Goal: Task Accomplishment & Management: Complete application form

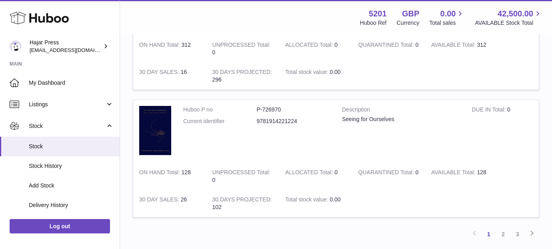
scroll to position [1204, 0]
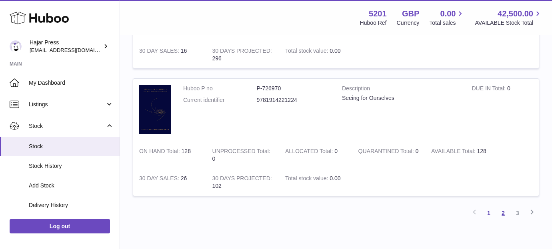
click at [499, 215] on link "2" at bounding box center [503, 213] width 14 height 14
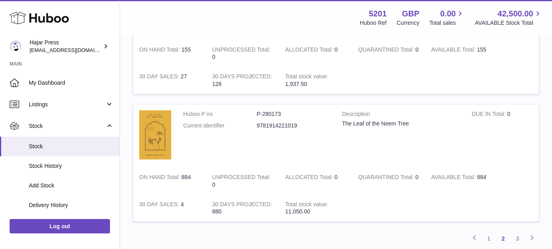
scroll to position [1256, 0]
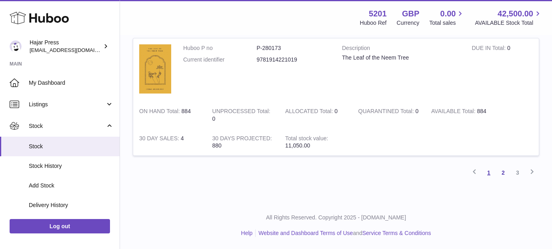
click at [486, 170] on link "1" at bounding box center [489, 173] width 14 height 14
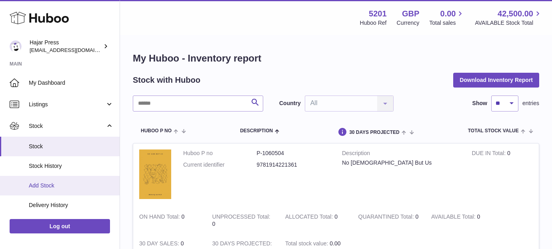
click at [74, 183] on span "Add Stock" at bounding box center [71, 186] width 85 height 8
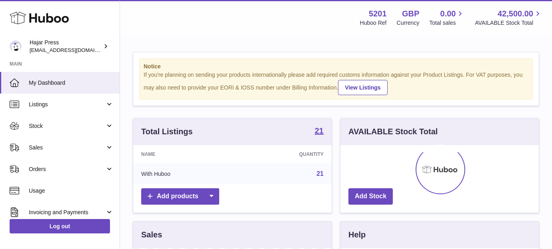
scroll to position [125, 199]
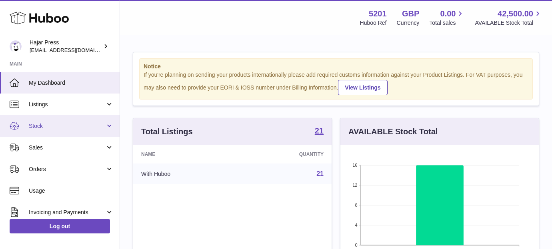
click at [99, 126] on span "Stock" at bounding box center [67, 126] width 76 height 8
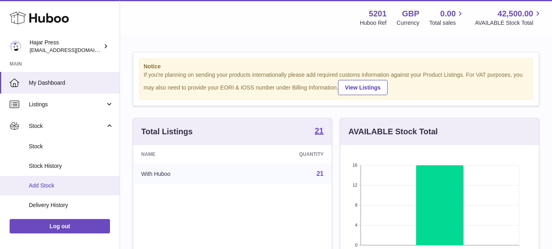
click at [84, 185] on span "Add Stock" at bounding box center [71, 186] width 85 height 8
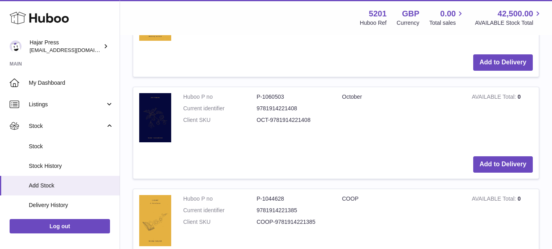
scroll to position [386, 0]
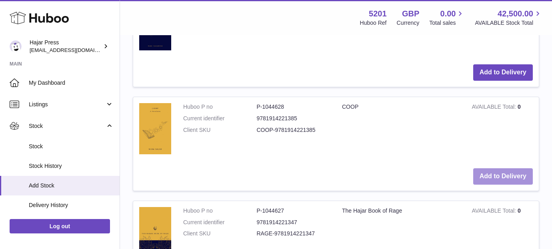
click at [476, 170] on button "Add to Delivery" at bounding box center [504, 177] width 60 height 16
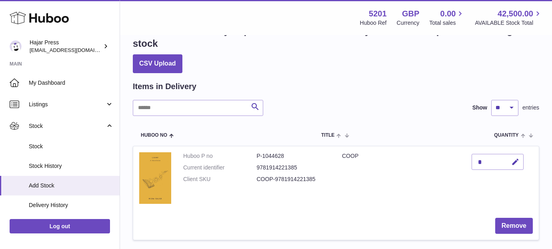
scroll to position [70, 0]
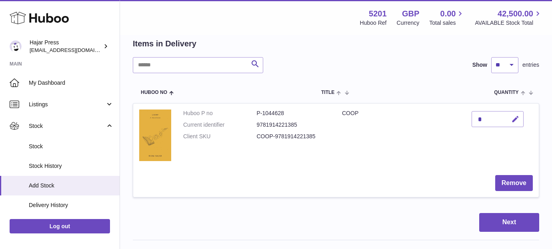
click at [514, 124] on button "button" at bounding box center [514, 119] width 19 height 16
type input "****"
click at [517, 113] on button "submit" at bounding box center [514, 119] width 15 height 13
click at [496, 219] on button "Next" at bounding box center [510, 222] width 60 height 19
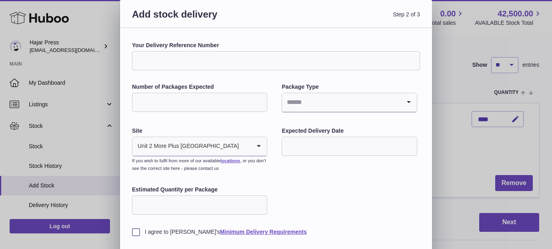
click at [370, 61] on input "Your Delivery Reference Number" at bounding box center [276, 60] width 288 height 19
paste input "**********"
type input "**********"
click at [214, 108] on input "Number of Packages Expected" at bounding box center [199, 102] width 135 height 19
type input "*"
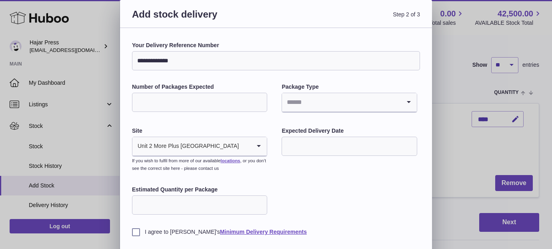
click at [313, 97] on input "Search for option" at bounding box center [341, 102] width 118 height 18
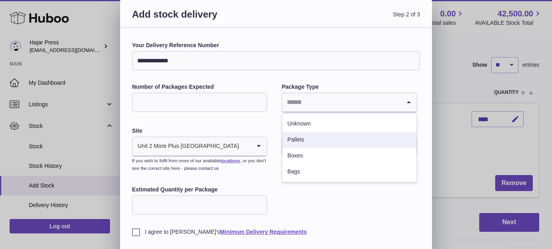
click at [321, 136] on li "Pallets" at bounding box center [350, 140] width 134 height 16
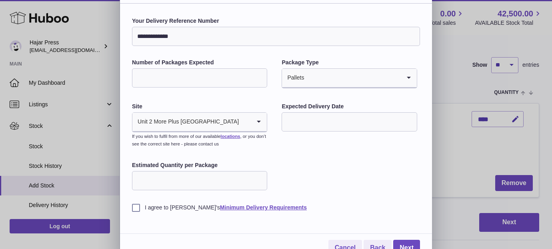
scroll to position [36, 0]
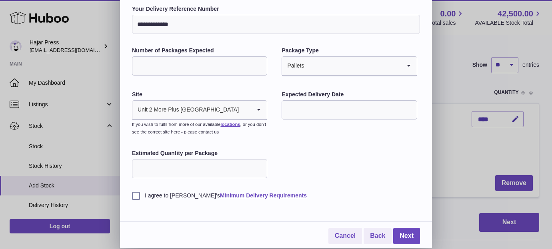
click at [302, 103] on input "text" at bounding box center [349, 109] width 135 height 19
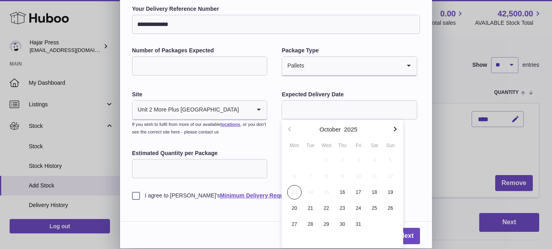
click at [395, 130] on icon "button" at bounding box center [395, 129] width 3 height 5
click at [314, 173] on span "4" at bounding box center [310, 176] width 14 height 14
type input "**********"
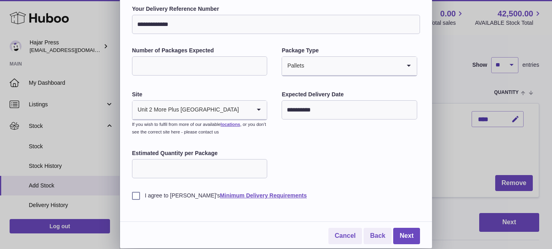
click at [248, 167] on input "Estimated Quantity per Package" at bounding box center [199, 168] width 135 height 19
click at [233, 64] on input "*" at bounding box center [199, 65] width 135 height 19
click at [308, 66] on input "Search for option" at bounding box center [353, 66] width 96 height 18
click at [247, 67] on input "*" at bounding box center [199, 65] width 135 height 19
click at [289, 69] on div "Pallets" at bounding box center [341, 66] width 118 height 18
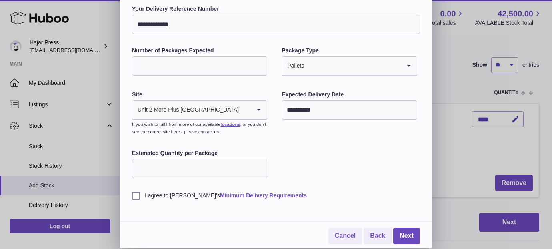
click at [249, 69] on input "*" at bounding box center [199, 65] width 135 height 19
type input "**"
click at [214, 168] on input "Estimated Quantity per Package" at bounding box center [199, 168] width 135 height 19
type input "***"
click at [301, 162] on div "**********" at bounding box center [276, 102] width 288 height 195
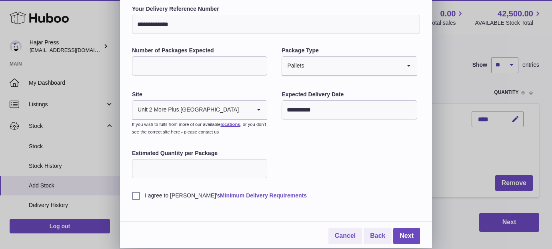
click at [130, 200] on div "**********" at bounding box center [276, 120] width 312 height 257
click at [138, 198] on label "I agree to Huboo's Minimum Delivery Requirements" at bounding box center [276, 196] width 288 height 8
click at [397, 235] on link "Next" at bounding box center [406, 236] width 27 height 16
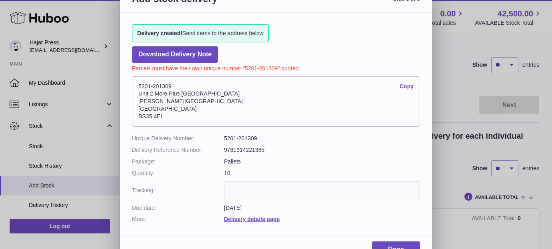
scroll to position [0, 0]
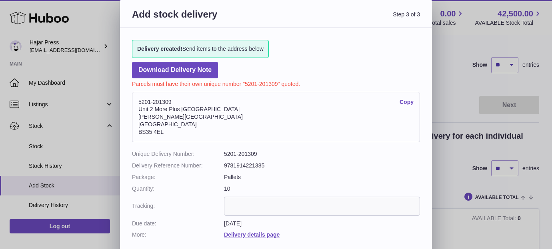
drag, startPoint x: 183, startPoint y: 102, endPoint x: 152, endPoint y: 100, distance: 30.9
click at [152, 100] on address "5201-201309 Copy Unit 2 More Plus Central Park Hudson Ave Severn Beach BS35 4EL" at bounding box center [276, 117] width 288 height 50
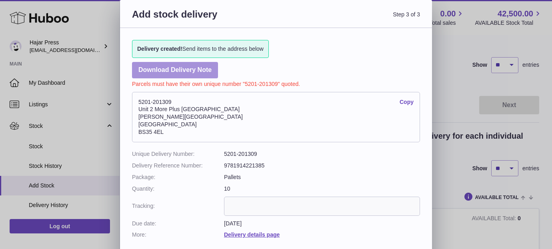
copy address "201309"
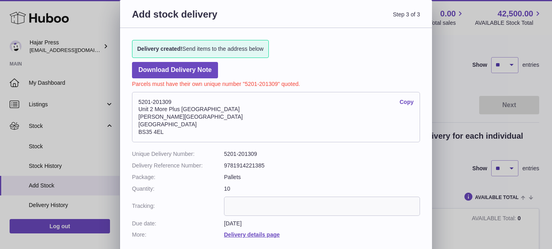
scroll to position [31, 0]
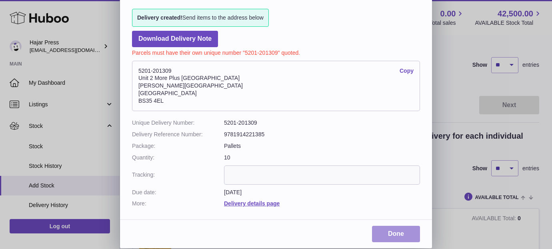
click at [391, 236] on link "Done" at bounding box center [396, 234] width 48 height 16
click at [363, 178] on input "text" at bounding box center [322, 175] width 196 height 19
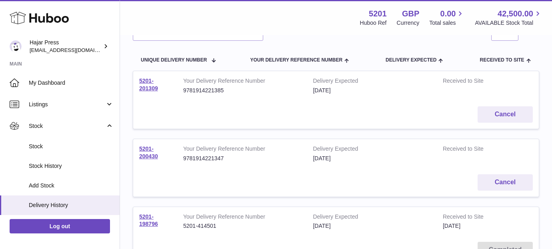
scroll to position [54, 0]
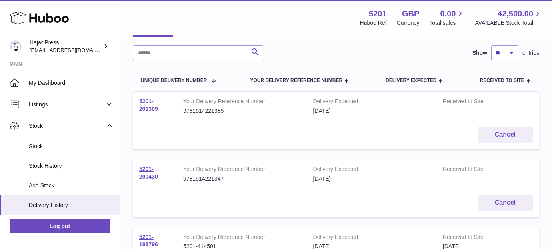
click at [149, 107] on link "5201-201309" at bounding box center [148, 105] width 19 height 14
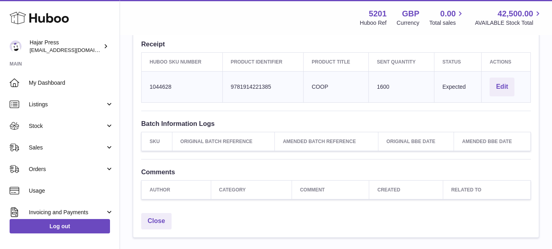
scroll to position [280, 0]
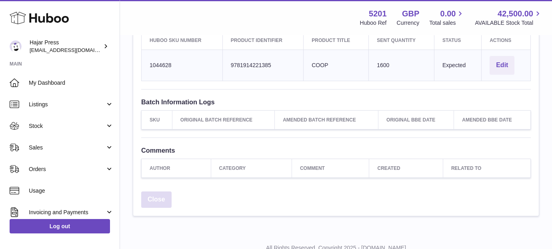
click at [165, 199] on link "Close" at bounding box center [156, 200] width 30 height 16
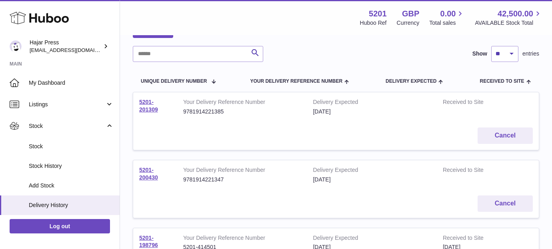
scroll to position [78, 0]
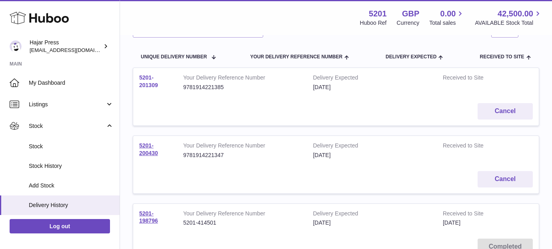
click at [150, 83] on link "5201-201309" at bounding box center [148, 81] width 19 height 14
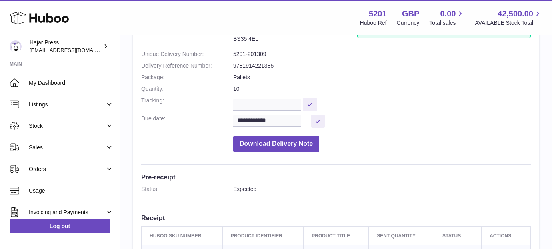
scroll to position [135, 0]
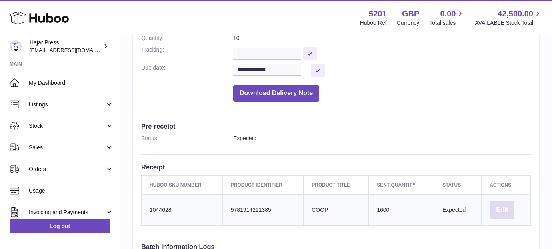
click at [502, 212] on button "Edit" at bounding box center [502, 210] width 25 height 19
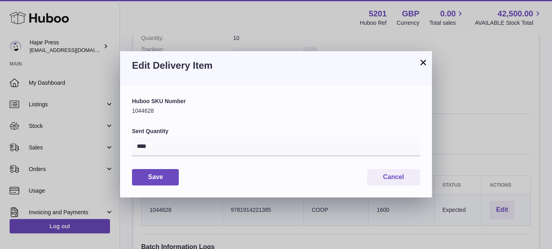
click at [419, 63] on button "×" at bounding box center [424, 63] width 10 height 10
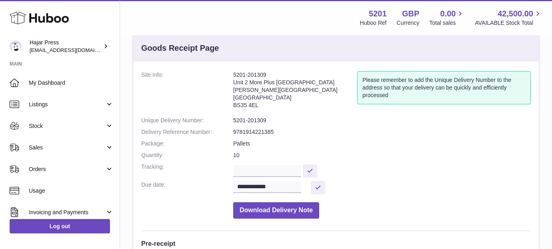
scroll to position [0, 0]
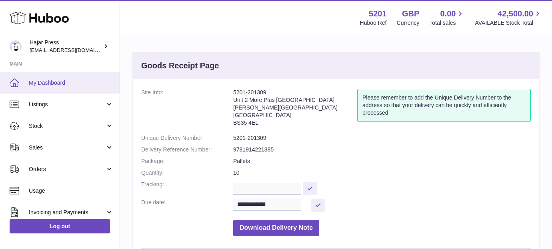
click at [87, 84] on span "My Dashboard" at bounding box center [71, 83] width 85 height 8
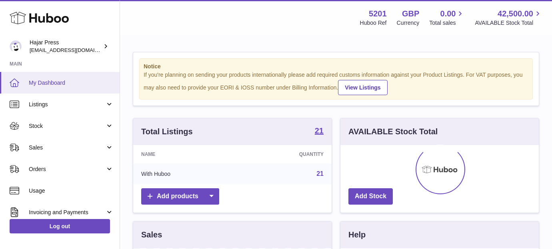
scroll to position [125, 199]
